Goal: Information Seeking & Learning: Learn about a topic

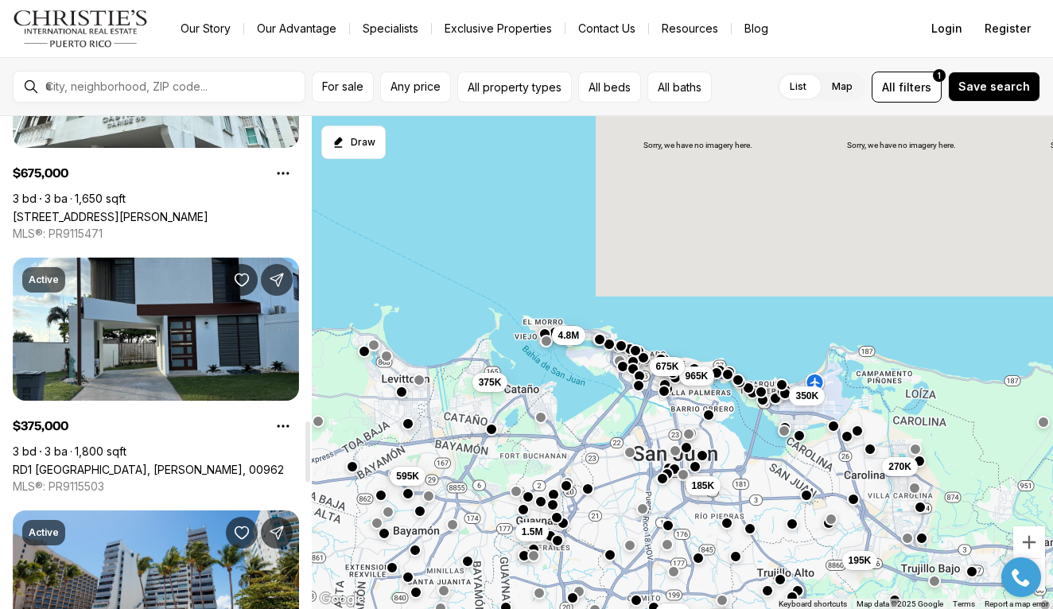
scroll to position [2480, 0]
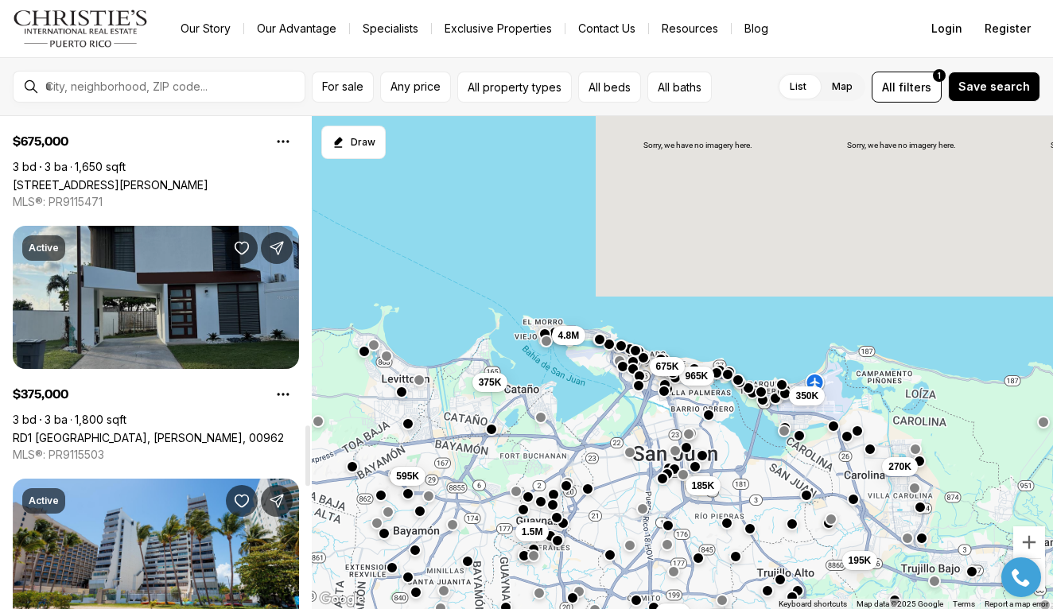
click at [145, 431] on link "RD1 [GEOGRAPHIC_DATA], [PERSON_NAME], 00962" at bounding box center [148, 438] width 271 height 14
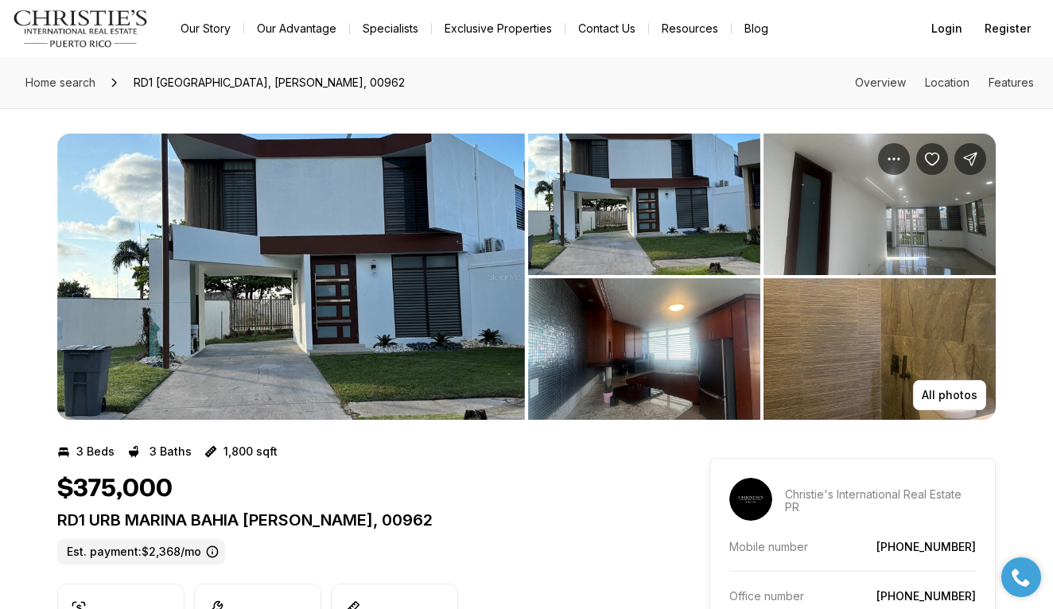
click at [235, 283] on img "View image gallery" at bounding box center [290, 277] width 467 height 286
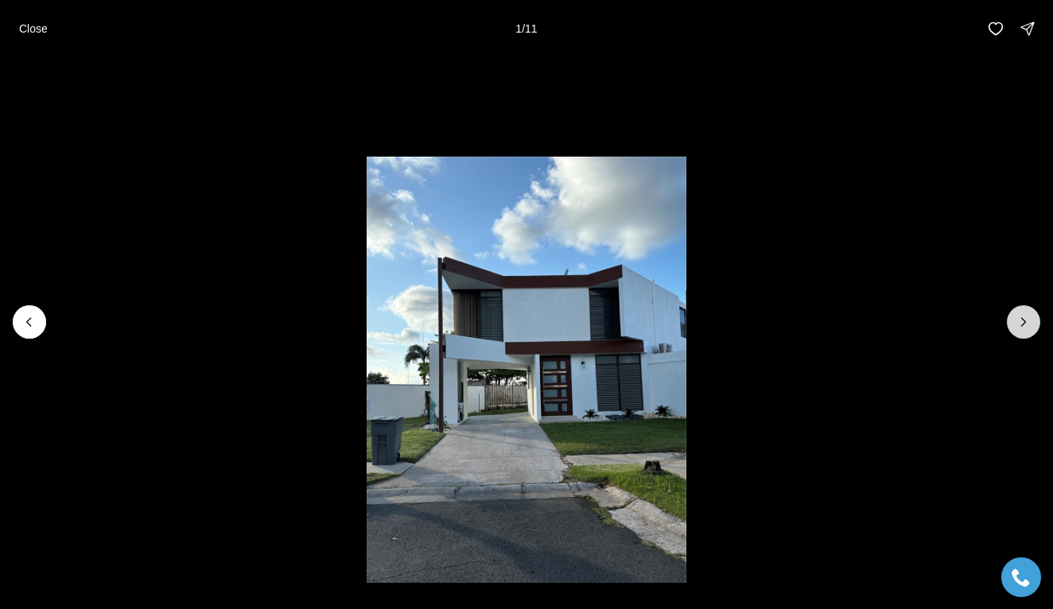
click at [1022, 322] on icon "Next slide" at bounding box center [1024, 322] width 4 height 8
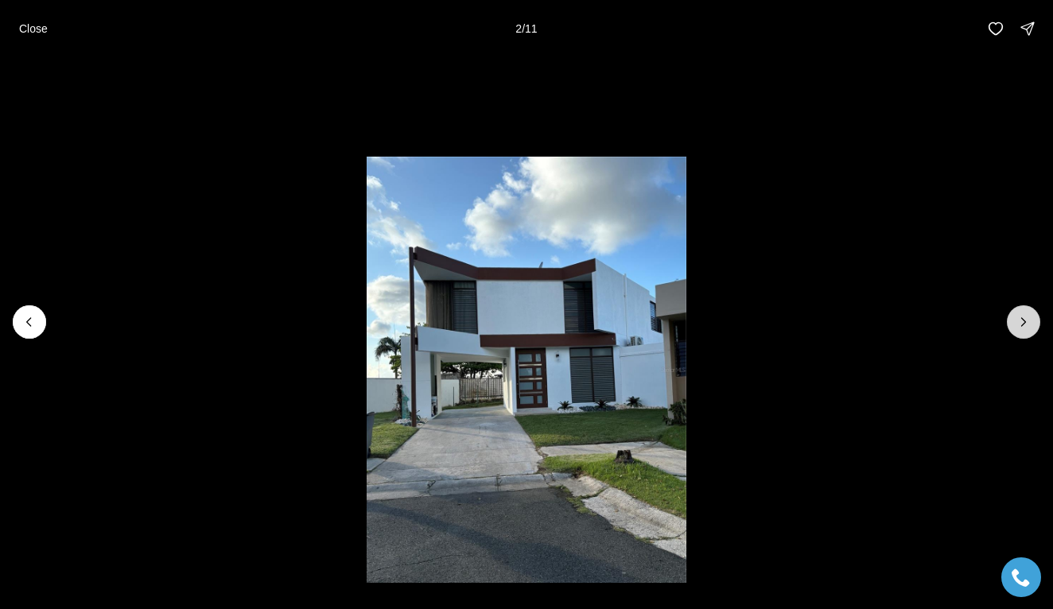
click at [1022, 322] on icon "Next slide" at bounding box center [1023, 322] width 16 height 16
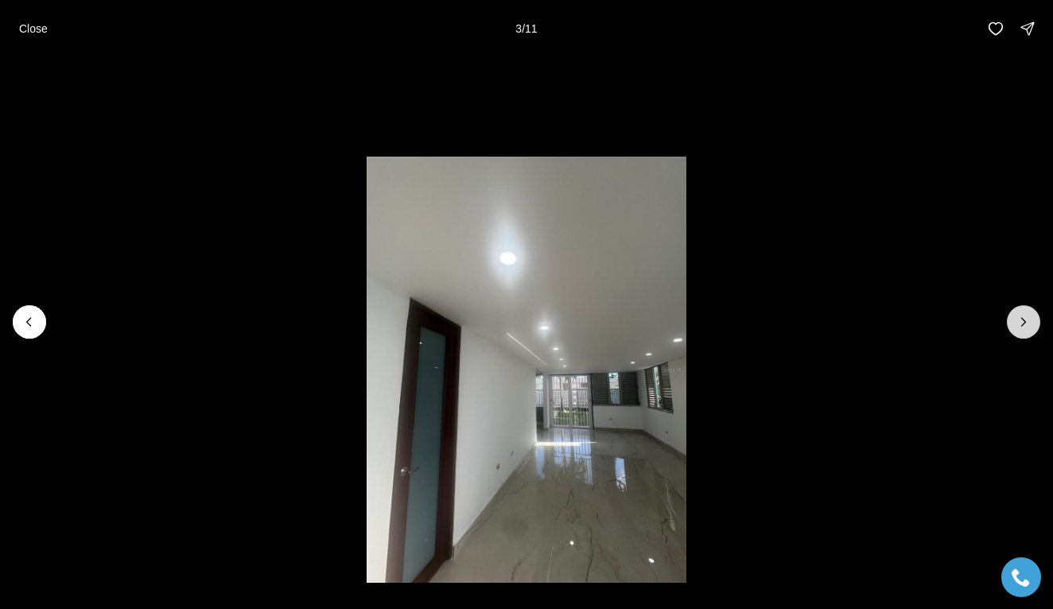
click at [1022, 322] on icon "Next slide" at bounding box center [1023, 322] width 16 height 16
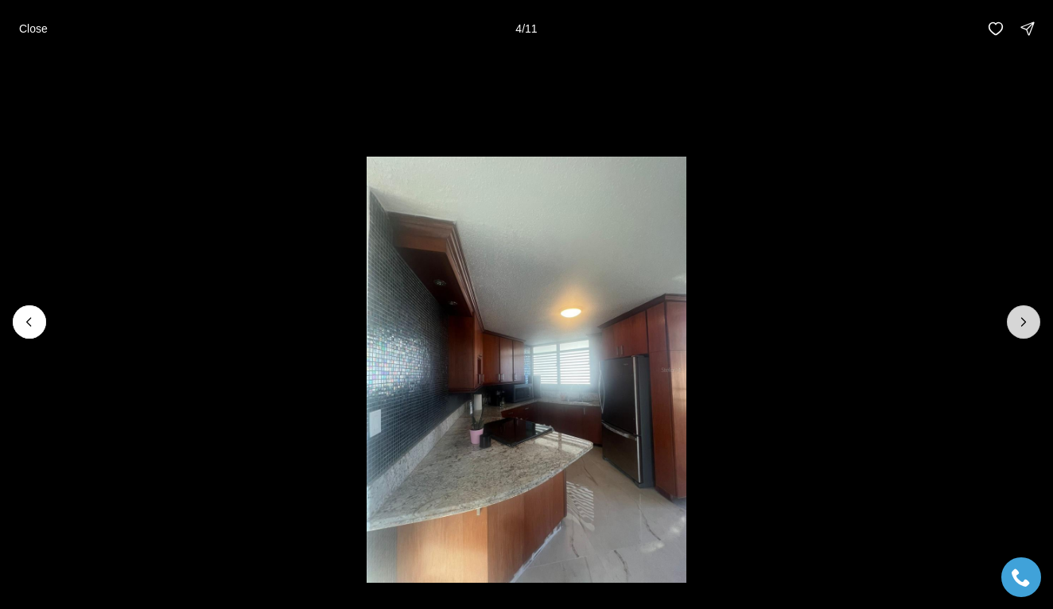
click at [1023, 323] on icon "Next slide" at bounding box center [1023, 322] width 16 height 16
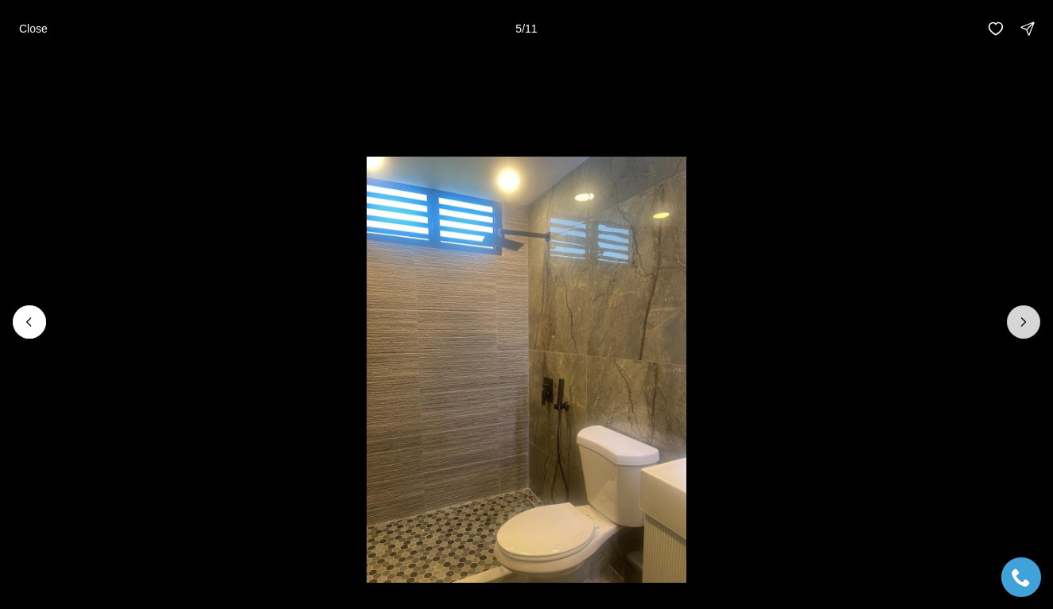
click at [1023, 323] on icon "Next slide" at bounding box center [1023, 322] width 16 height 16
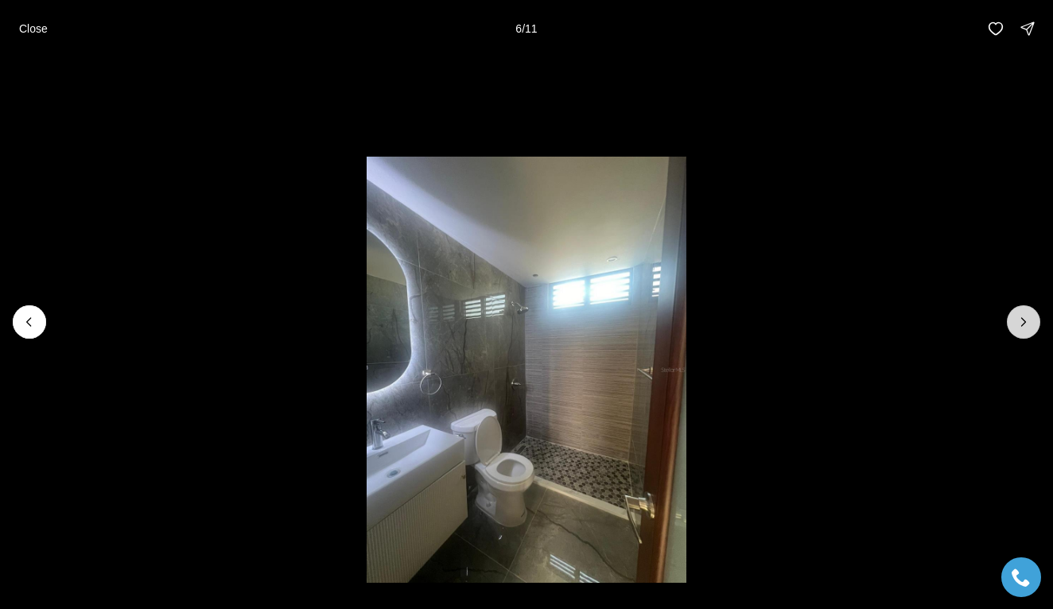
click at [1024, 324] on icon "Next slide" at bounding box center [1023, 322] width 16 height 16
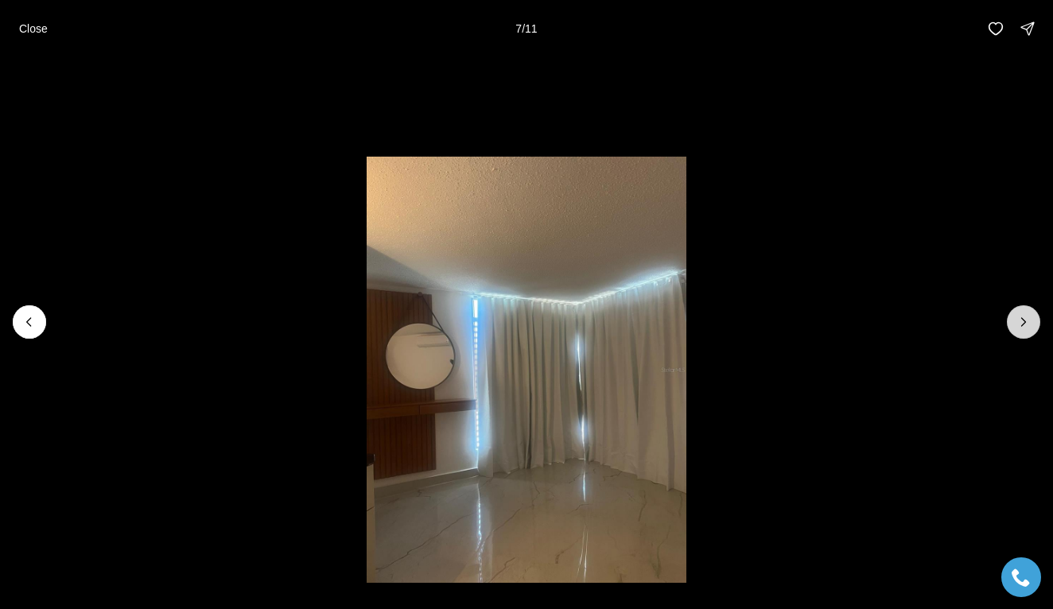
click at [1025, 324] on icon "Next slide" at bounding box center [1023, 322] width 16 height 16
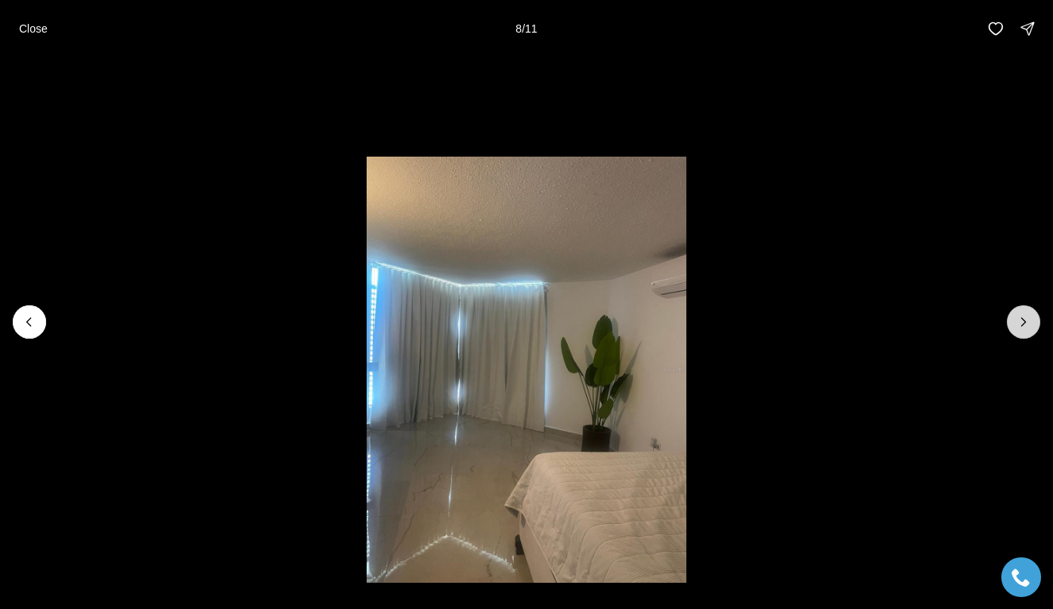
click at [1025, 324] on icon "Next slide" at bounding box center [1023, 322] width 16 height 16
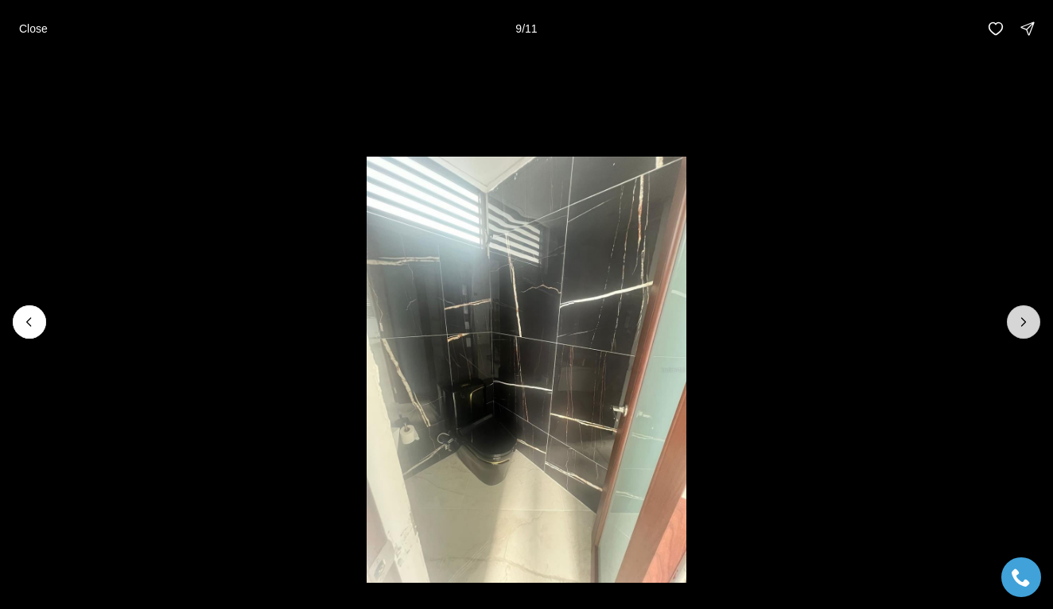
click at [1025, 324] on icon "Next slide" at bounding box center [1023, 322] width 16 height 16
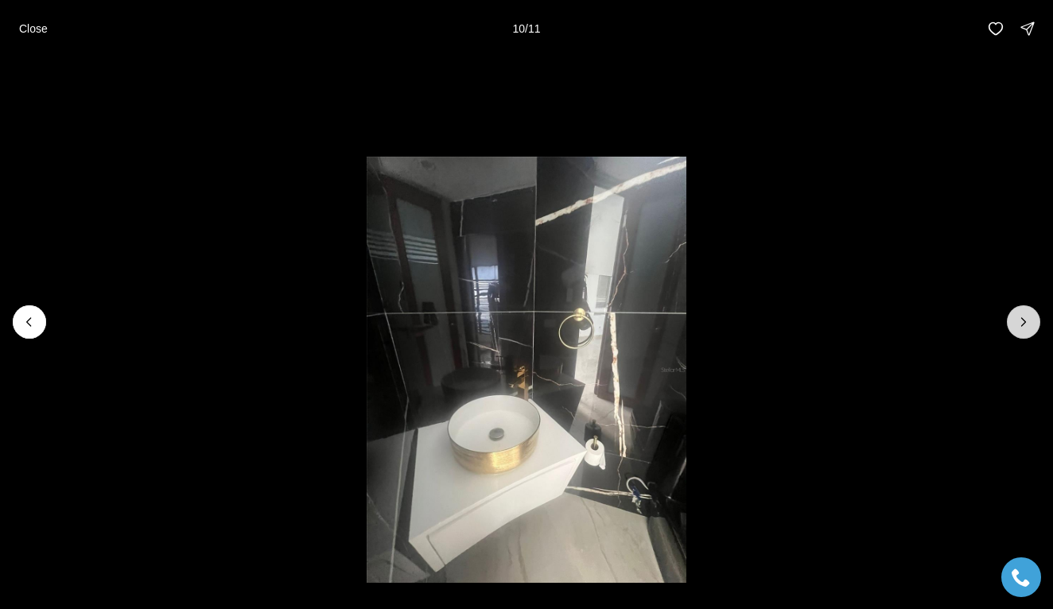
click at [1025, 325] on icon "Next slide" at bounding box center [1024, 322] width 4 height 8
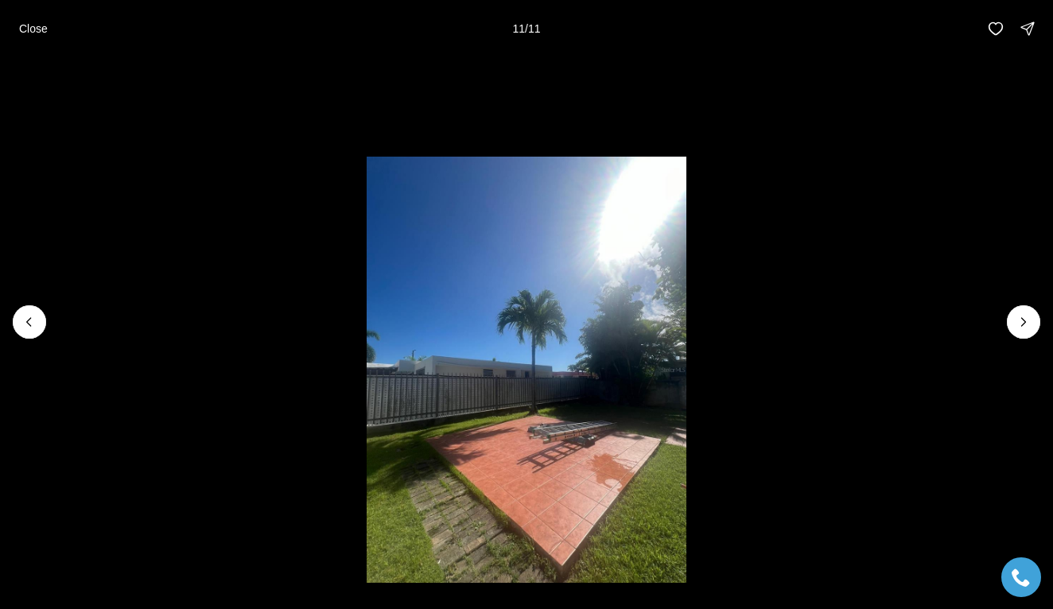
click at [1026, 325] on div at bounding box center [1022, 321] width 33 height 33
click at [37, 28] on p "Close" at bounding box center [33, 28] width 29 height 13
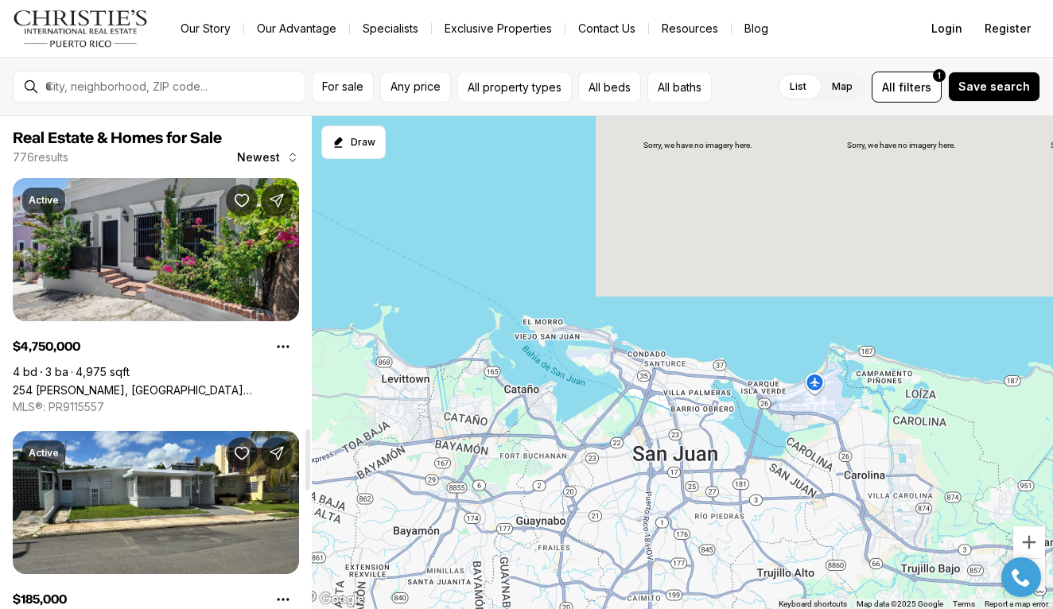
scroll to position [2480, 0]
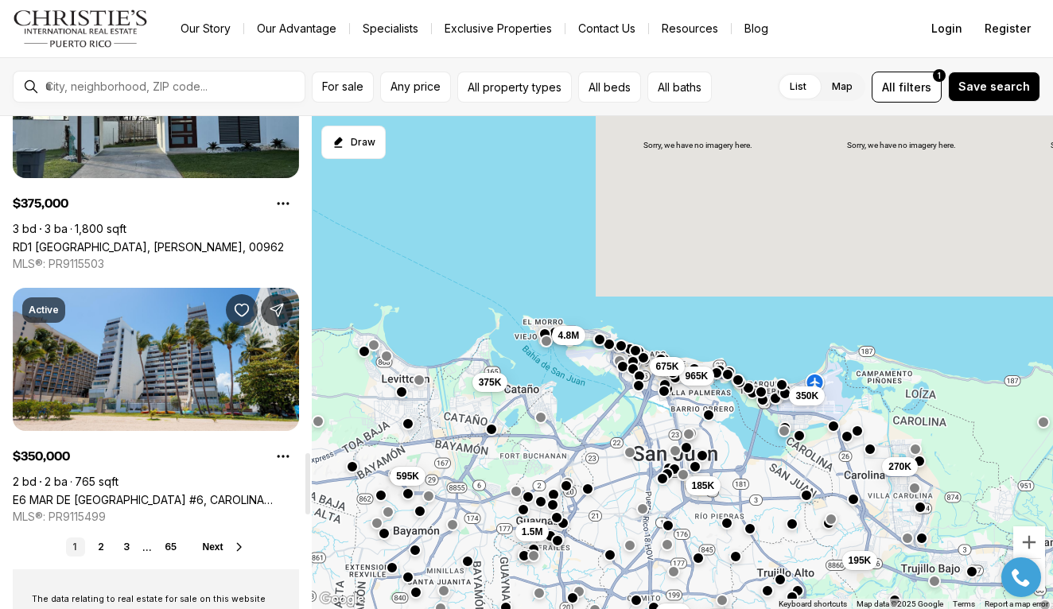
scroll to position [2703, 0]
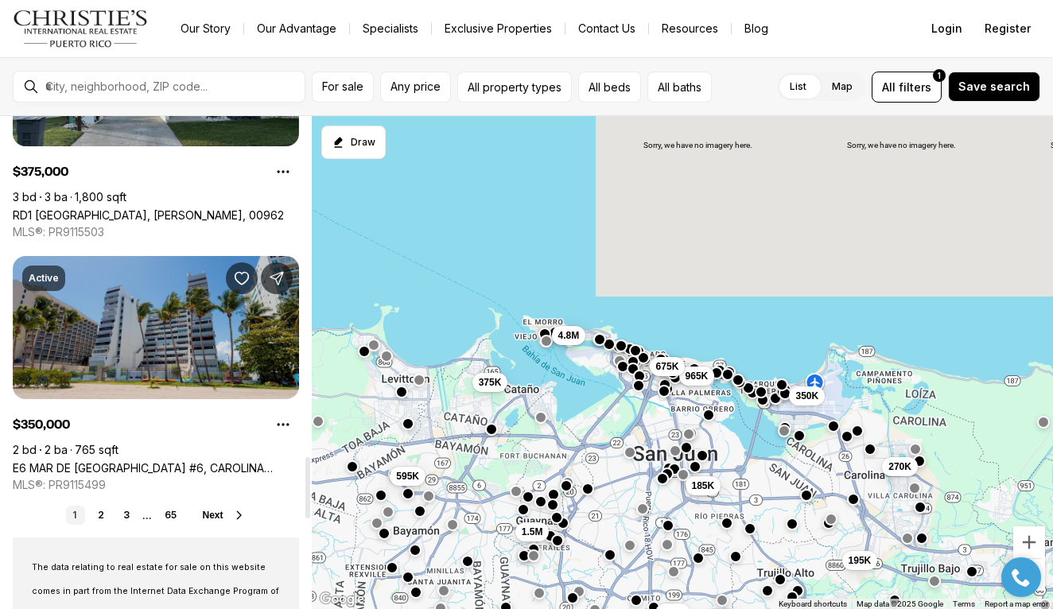
click at [126, 461] on link "E6 MAR DE [GEOGRAPHIC_DATA] #6, CAROLINA [GEOGRAPHIC_DATA], 00979" at bounding box center [156, 468] width 286 height 14
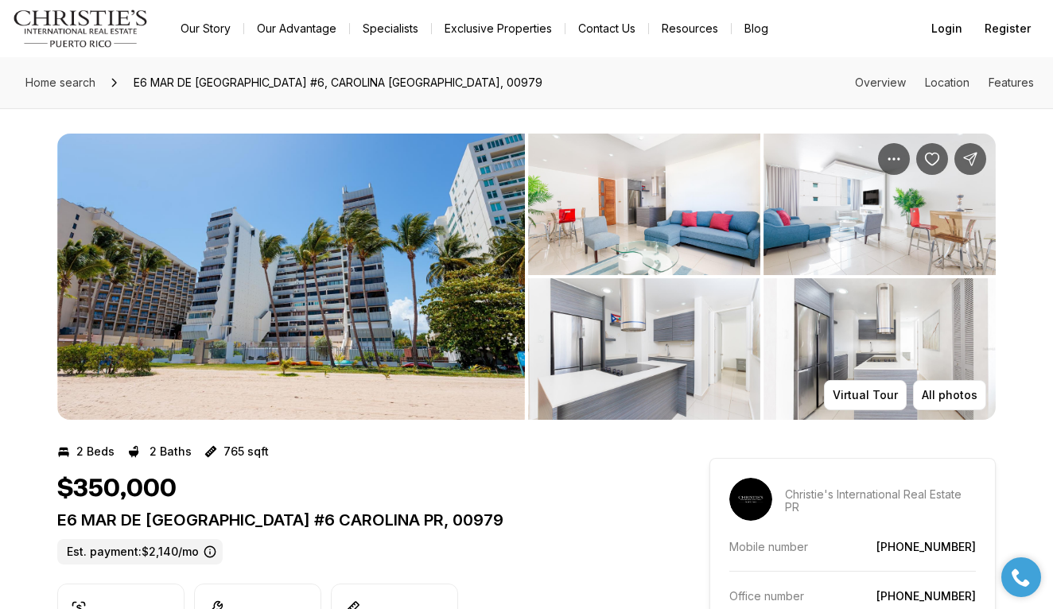
click at [155, 312] on img "View image gallery" at bounding box center [290, 277] width 467 height 286
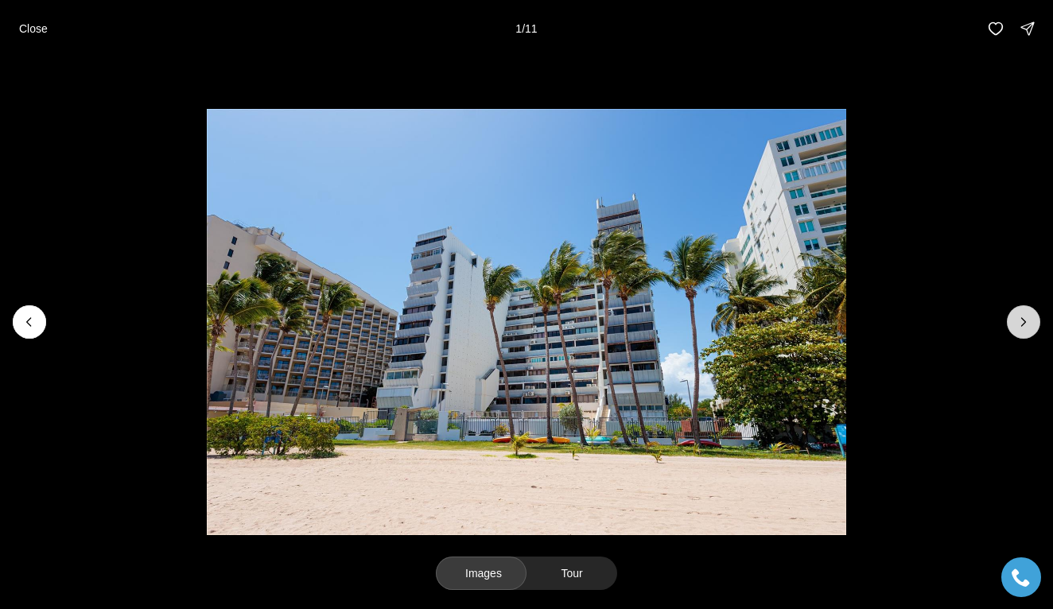
click at [1017, 320] on icon "Next slide" at bounding box center [1023, 322] width 16 height 16
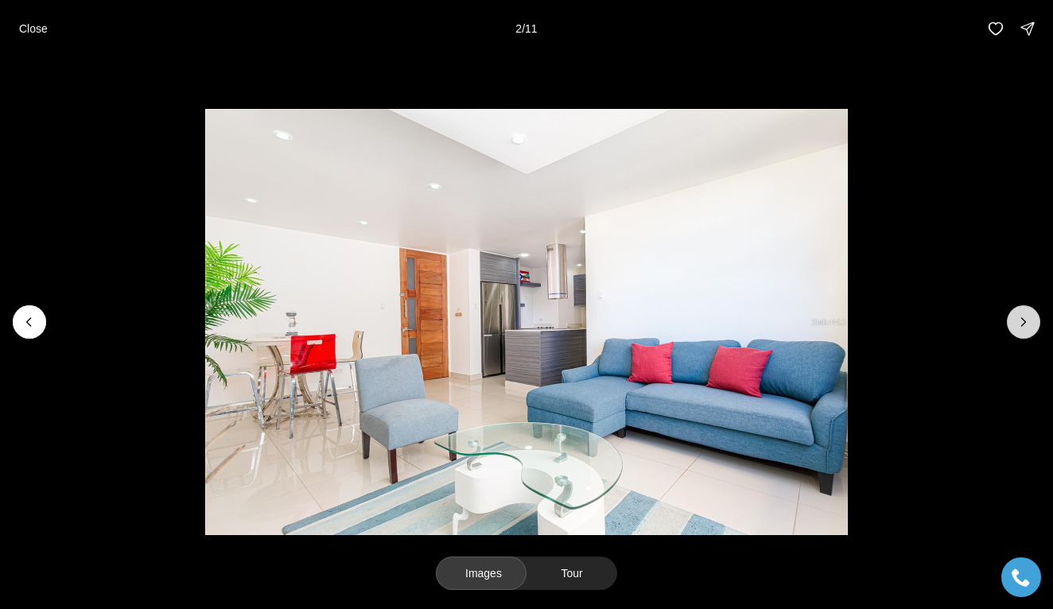
click at [1017, 321] on icon "Next slide" at bounding box center [1023, 322] width 16 height 16
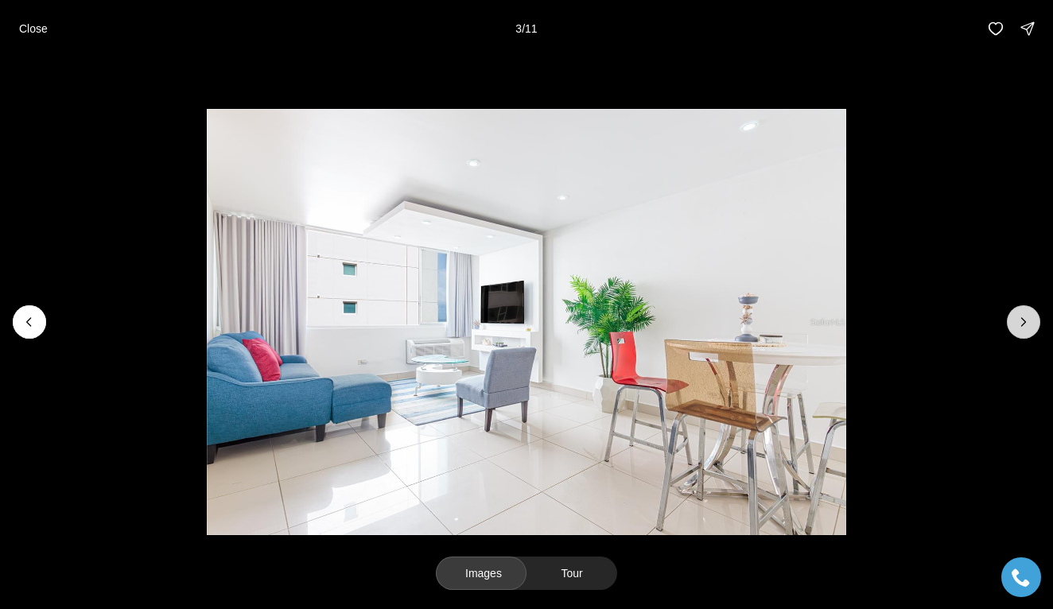
click at [1017, 321] on icon "Next slide" at bounding box center [1023, 322] width 16 height 16
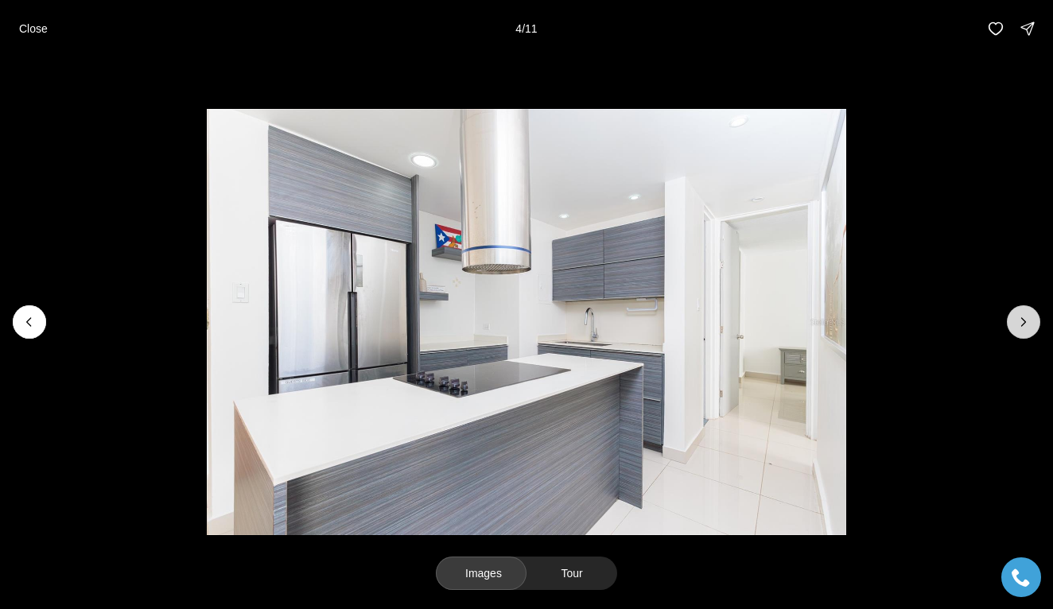
click at [1017, 322] on icon "Next slide" at bounding box center [1023, 322] width 16 height 16
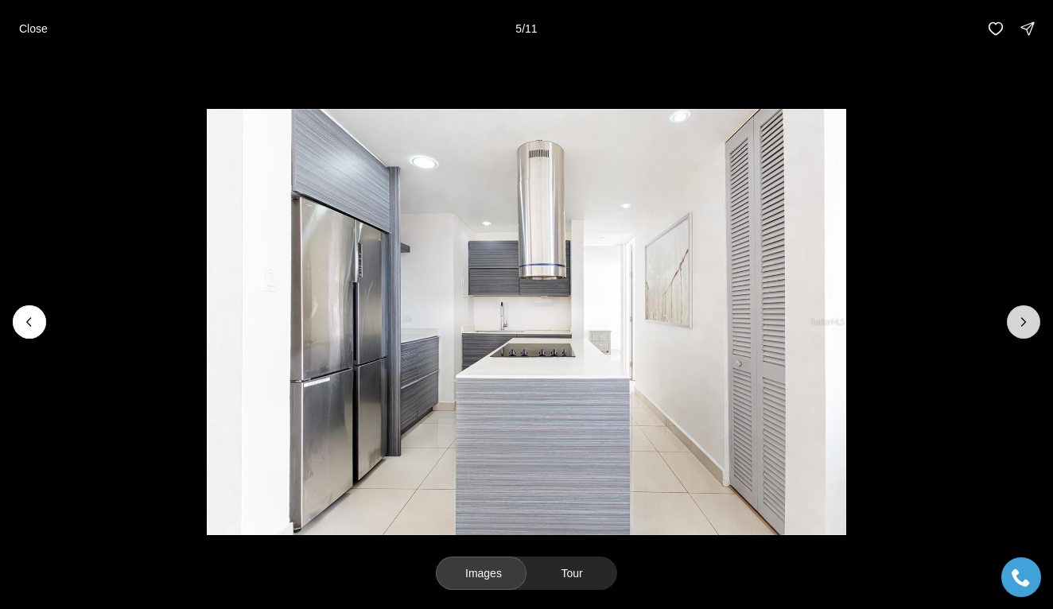
click at [1017, 322] on icon "Next slide" at bounding box center [1023, 322] width 16 height 16
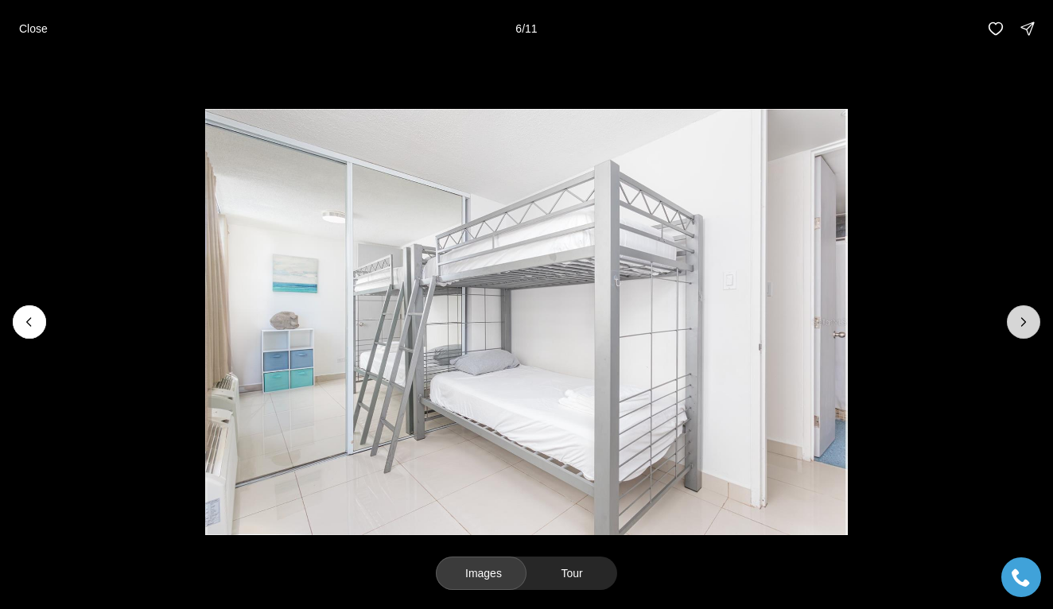
click at [1017, 322] on icon "Next slide" at bounding box center [1023, 322] width 16 height 16
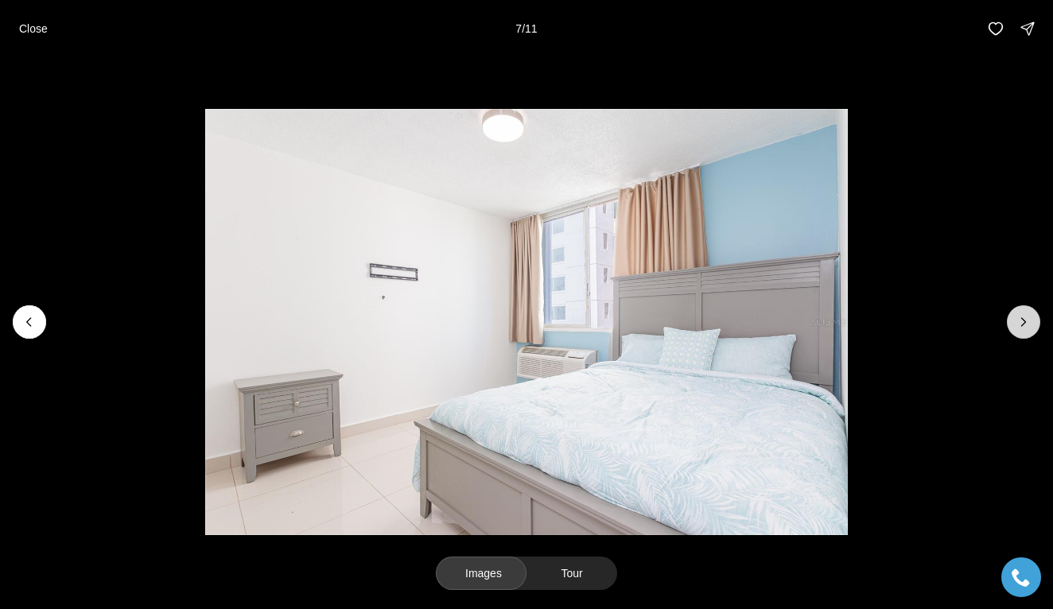
click at [1017, 322] on icon "Next slide" at bounding box center [1023, 322] width 16 height 16
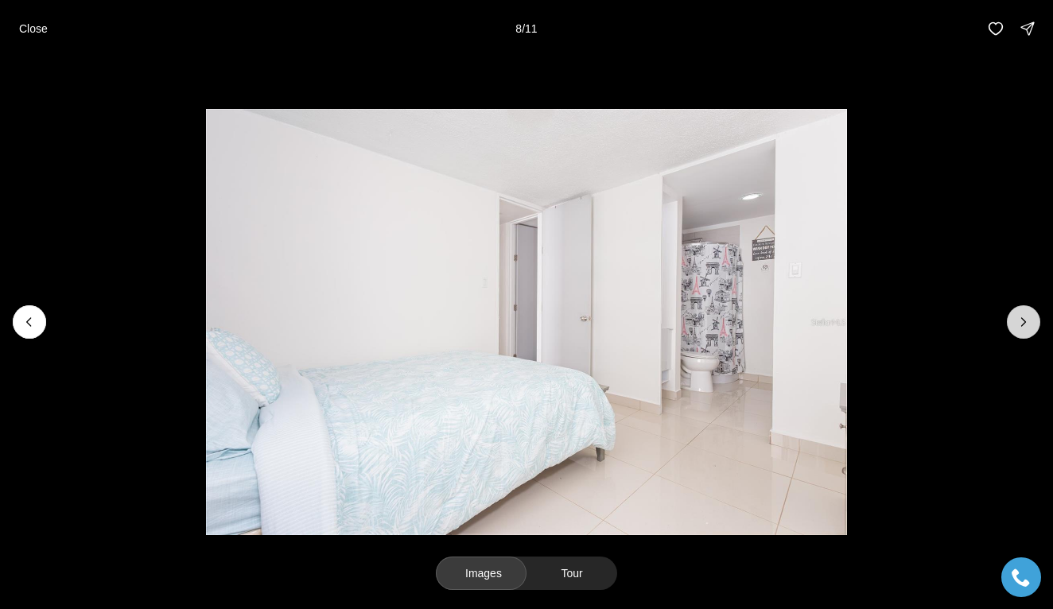
click at [1017, 322] on icon "Next slide" at bounding box center [1023, 322] width 16 height 16
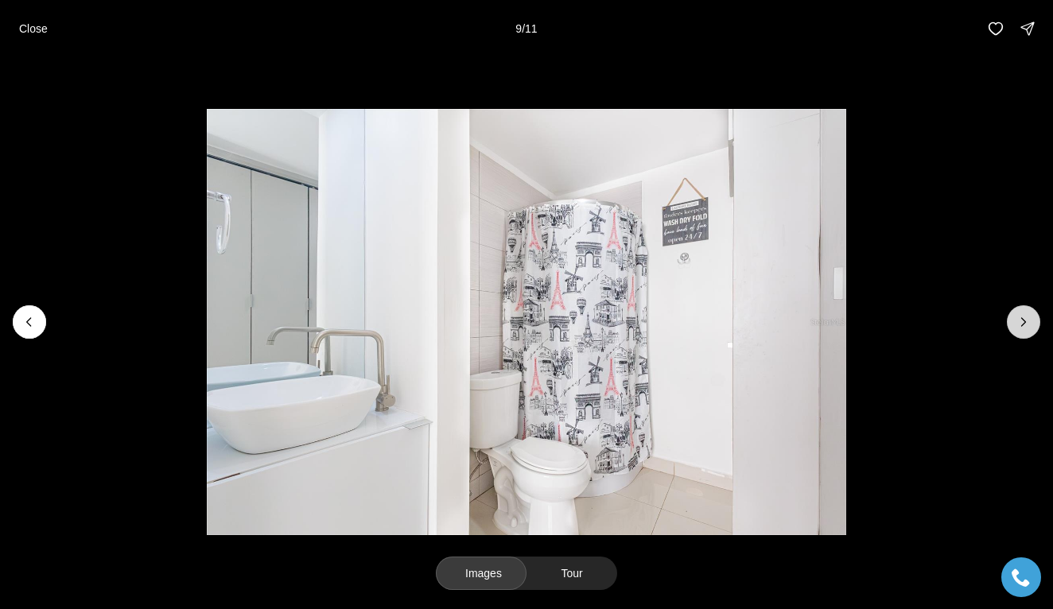
click at [1017, 322] on icon "Next slide" at bounding box center [1023, 322] width 16 height 16
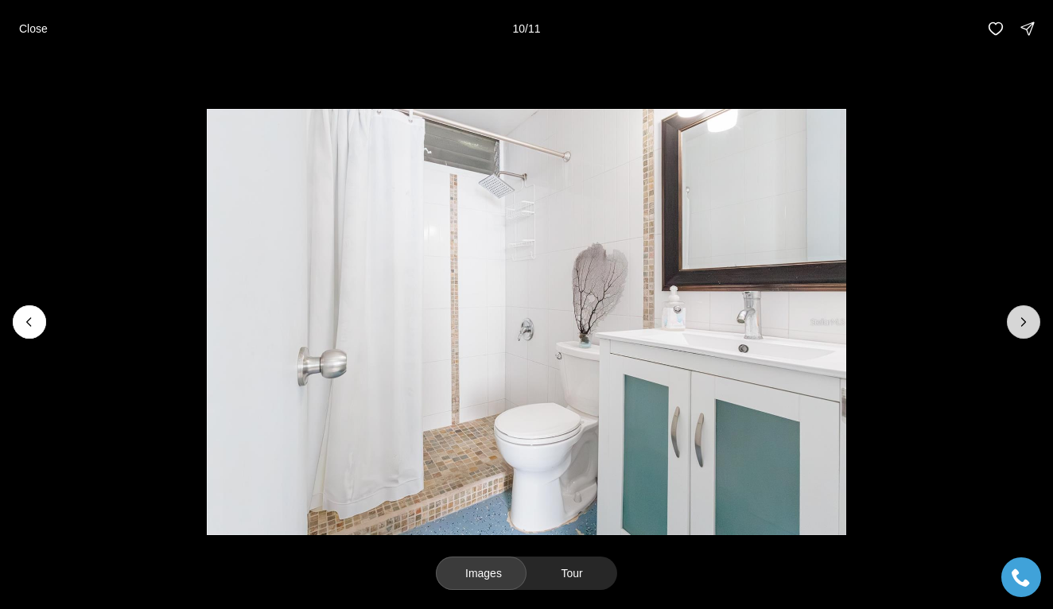
click at [1017, 322] on icon "Next slide" at bounding box center [1023, 322] width 16 height 16
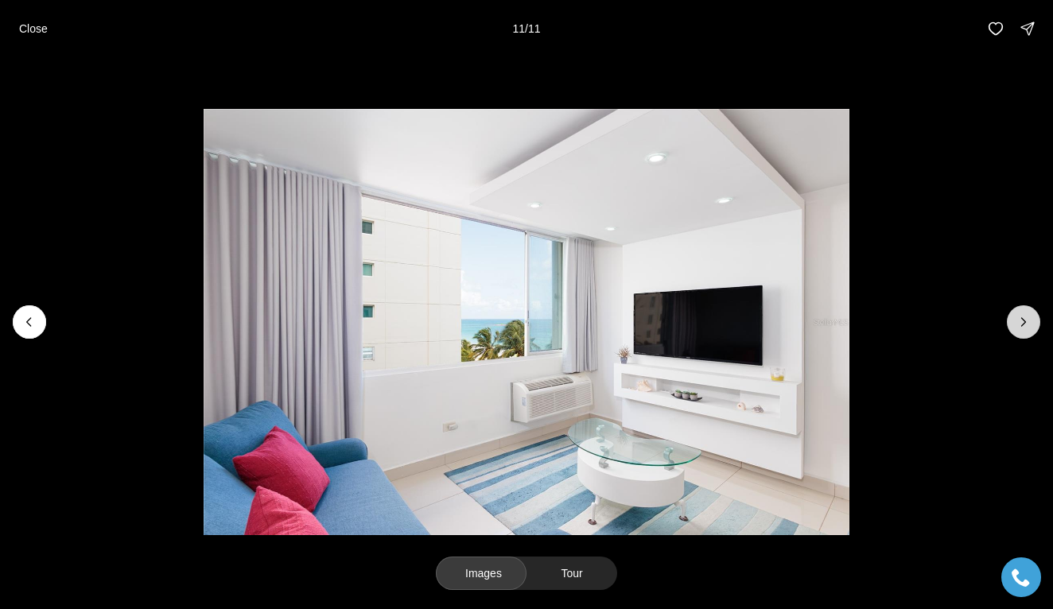
click at [1017, 322] on div at bounding box center [1022, 321] width 33 height 33
click at [28, 29] on p "Close" at bounding box center [33, 28] width 29 height 13
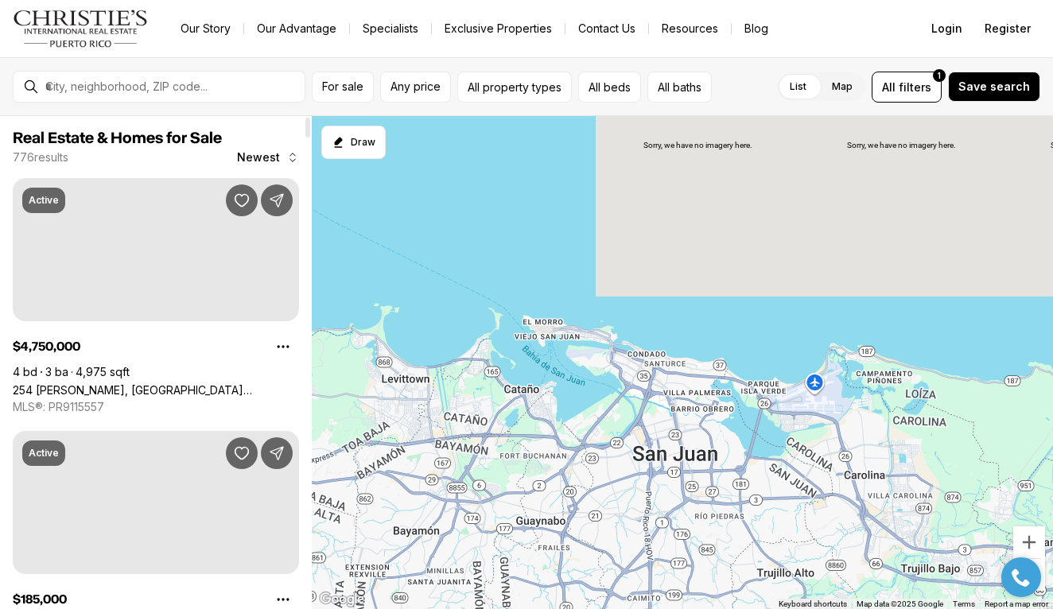
scroll to position [2703, 0]
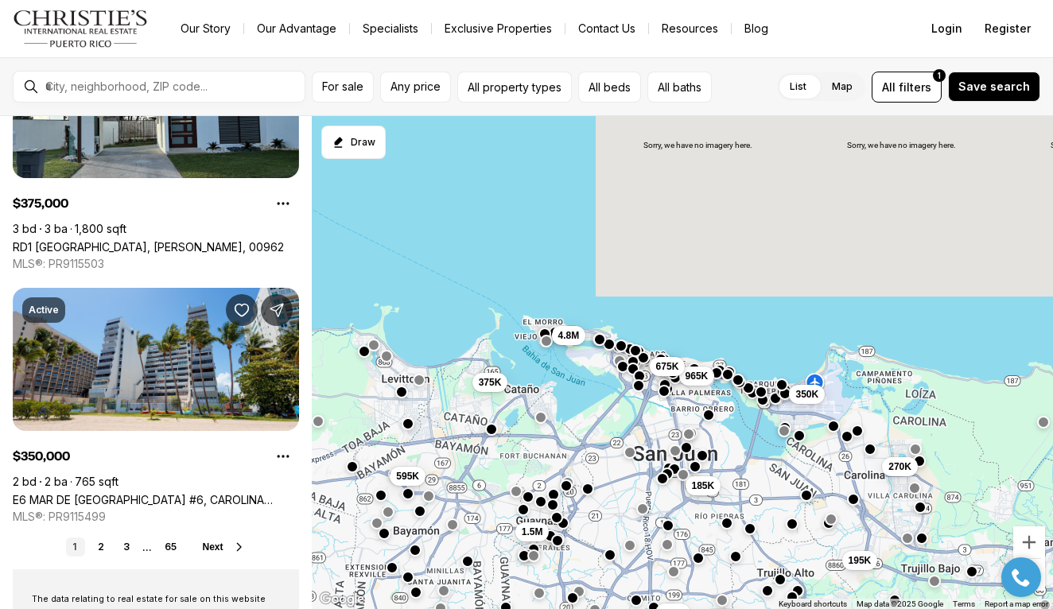
click at [804, 396] on span "350K" at bounding box center [806, 394] width 23 height 13
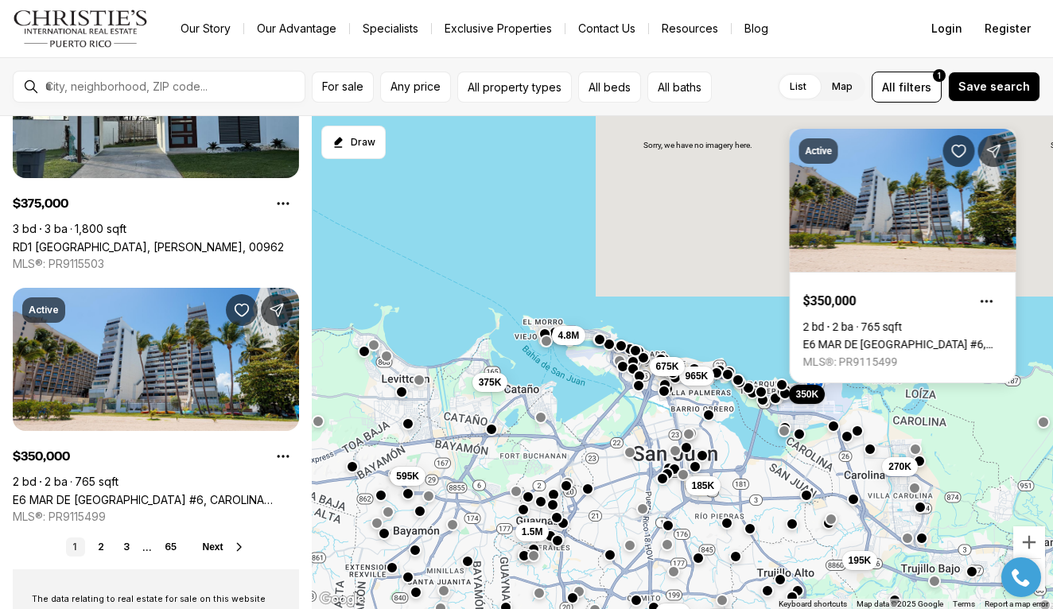
click at [801, 435] on button "button" at bounding box center [799, 433] width 13 height 13
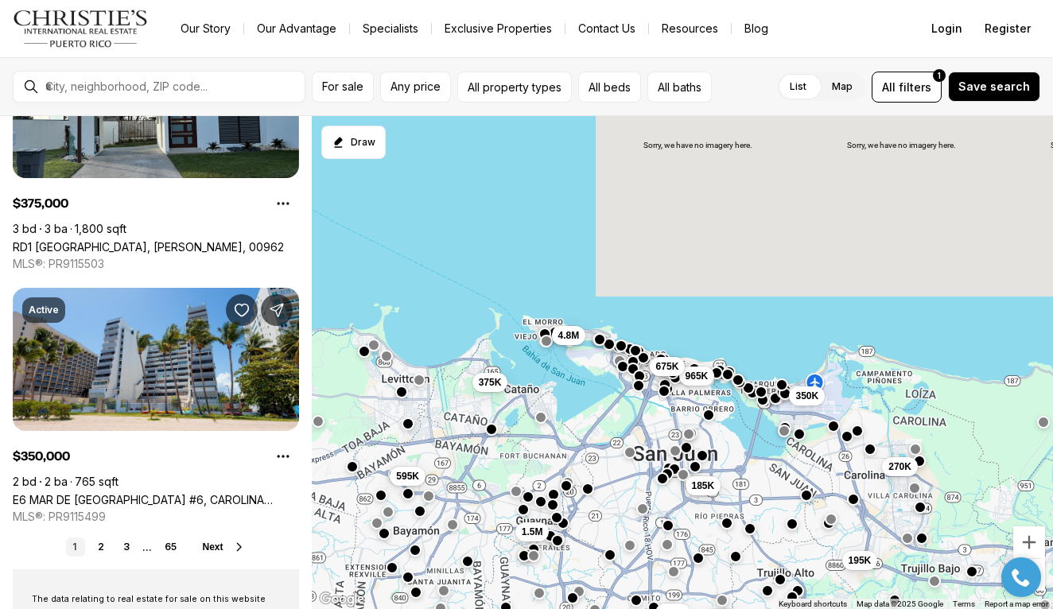
click at [801, 436] on button "button" at bounding box center [799, 433] width 13 height 13
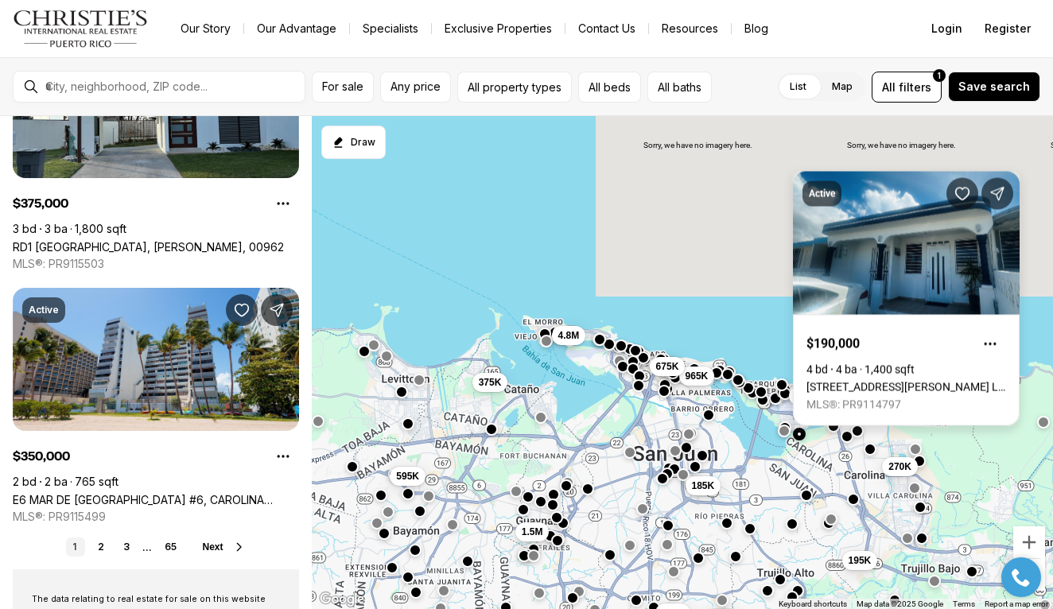
click at [851, 381] on link "54 CALLE ESTRELLA URB. LA MARINA, CAROLINA PR, 00979" at bounding box center [906, 387] width 200 height 13
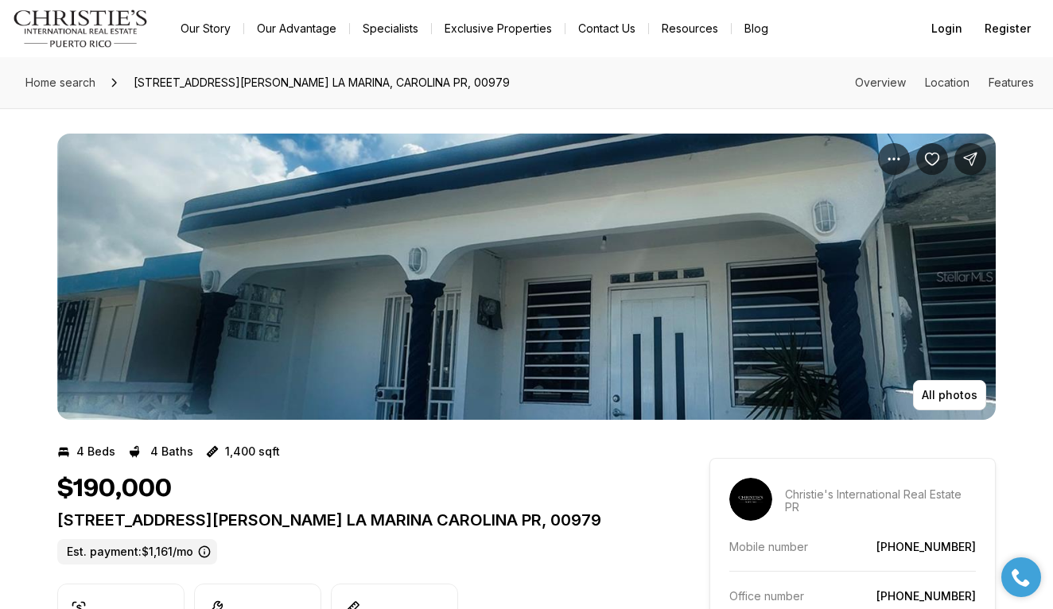
click at [533, 297] on img "View image gallery" at bounding box center [526, 277] width 938 height 286
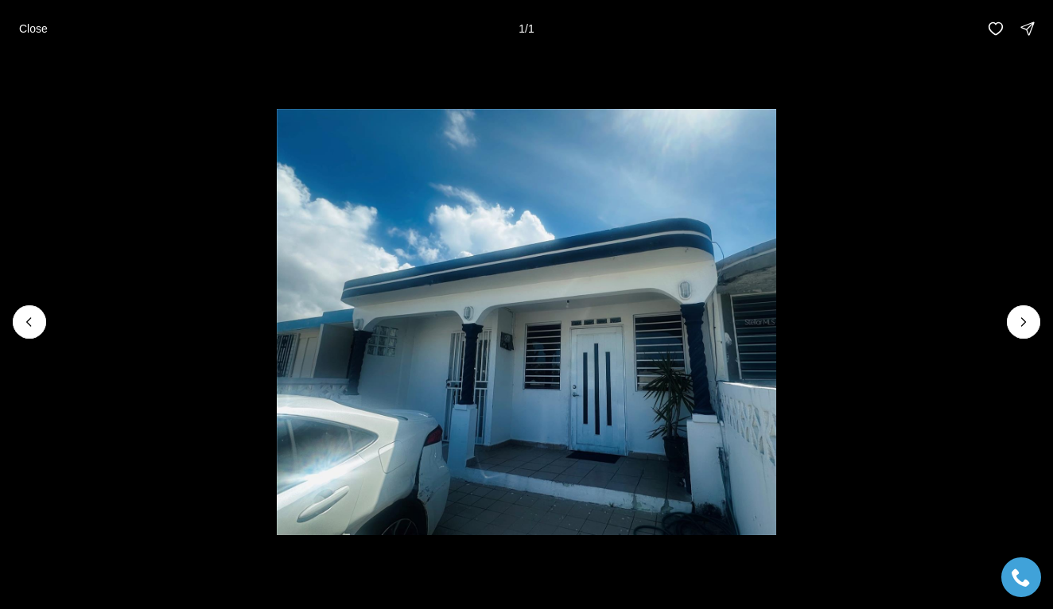
click at [1026, 320] on div at bounding box center [1022, 321] width 33 height 33
click at [1018, 334] on div at bounding box center [1022, 321] width 33 height 33
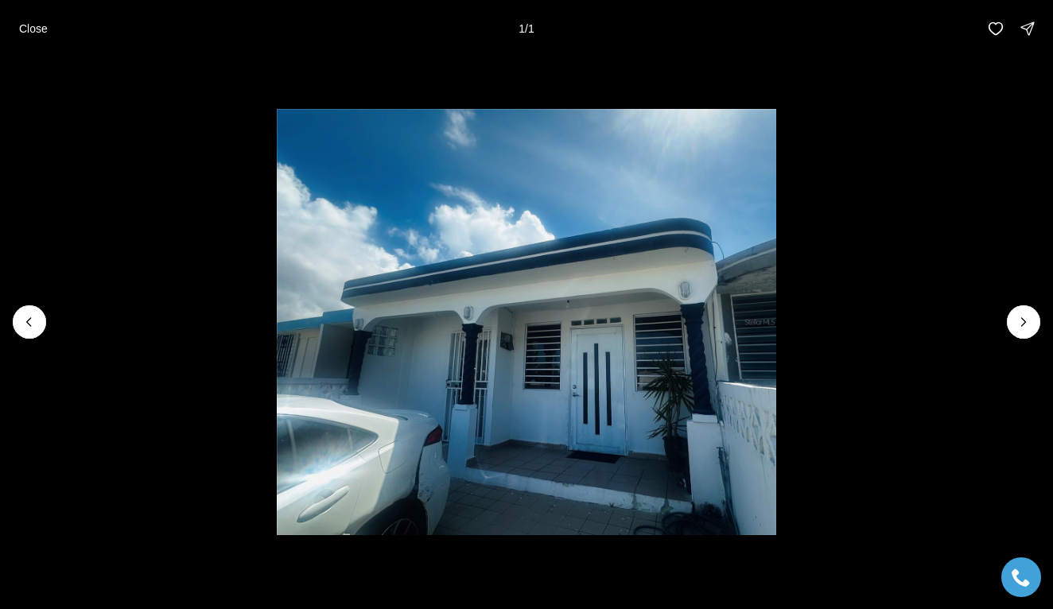
click at [25, 321] on div at bounding box center [29, 321] width 33 height 33
click at [37, 24] on p "Close" at bounding box center [33, 28] width 29 height 13
